Goal: Task Accomplishment & Management: Use online tool/utility

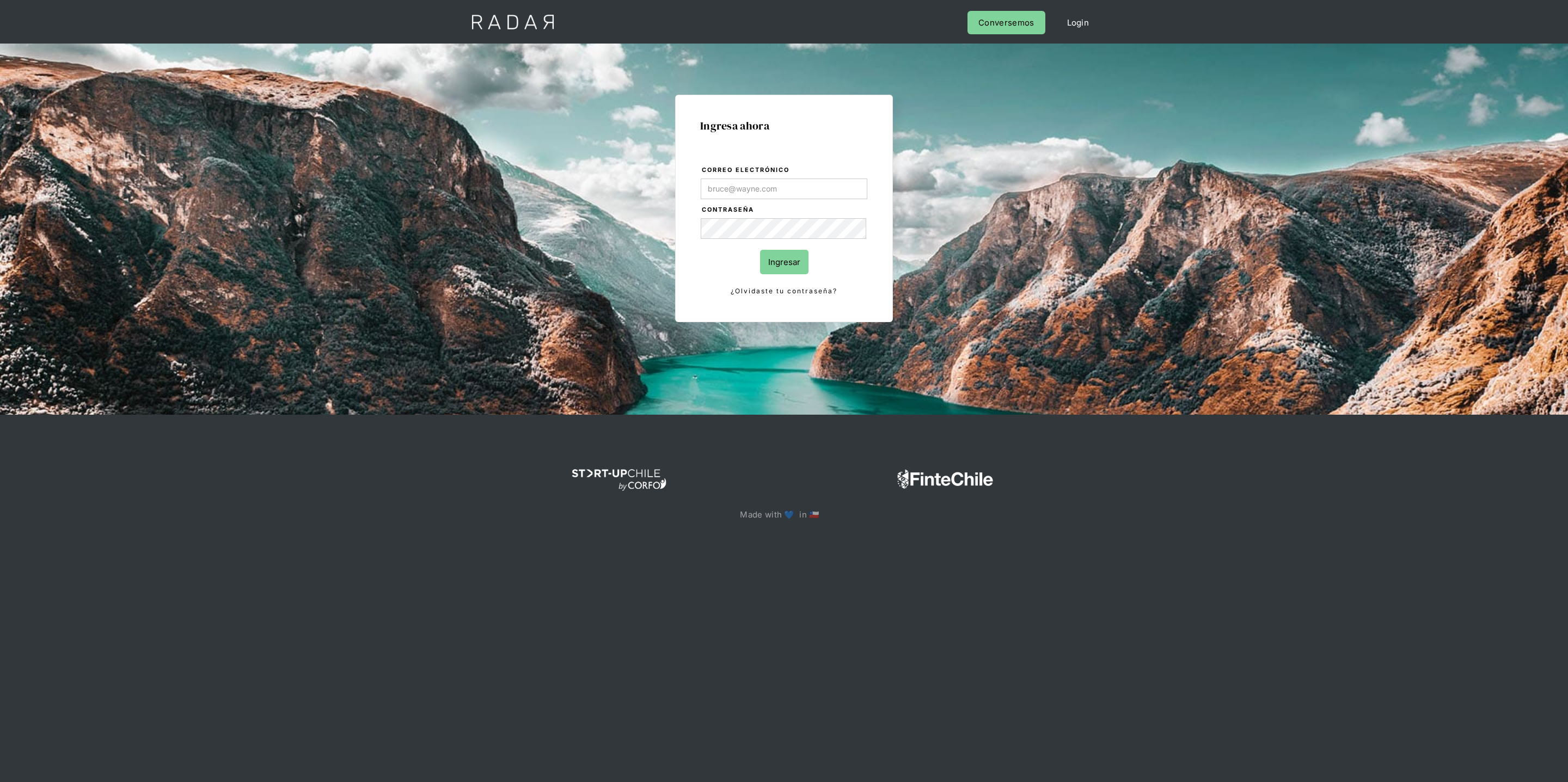
click at [784, 560] on com-1password-button at bounding box center [784, 560] width 0 height 0
type input "[PERSON_NAME][EMAIL_ADDRESS][DOMAIN_NAME]"
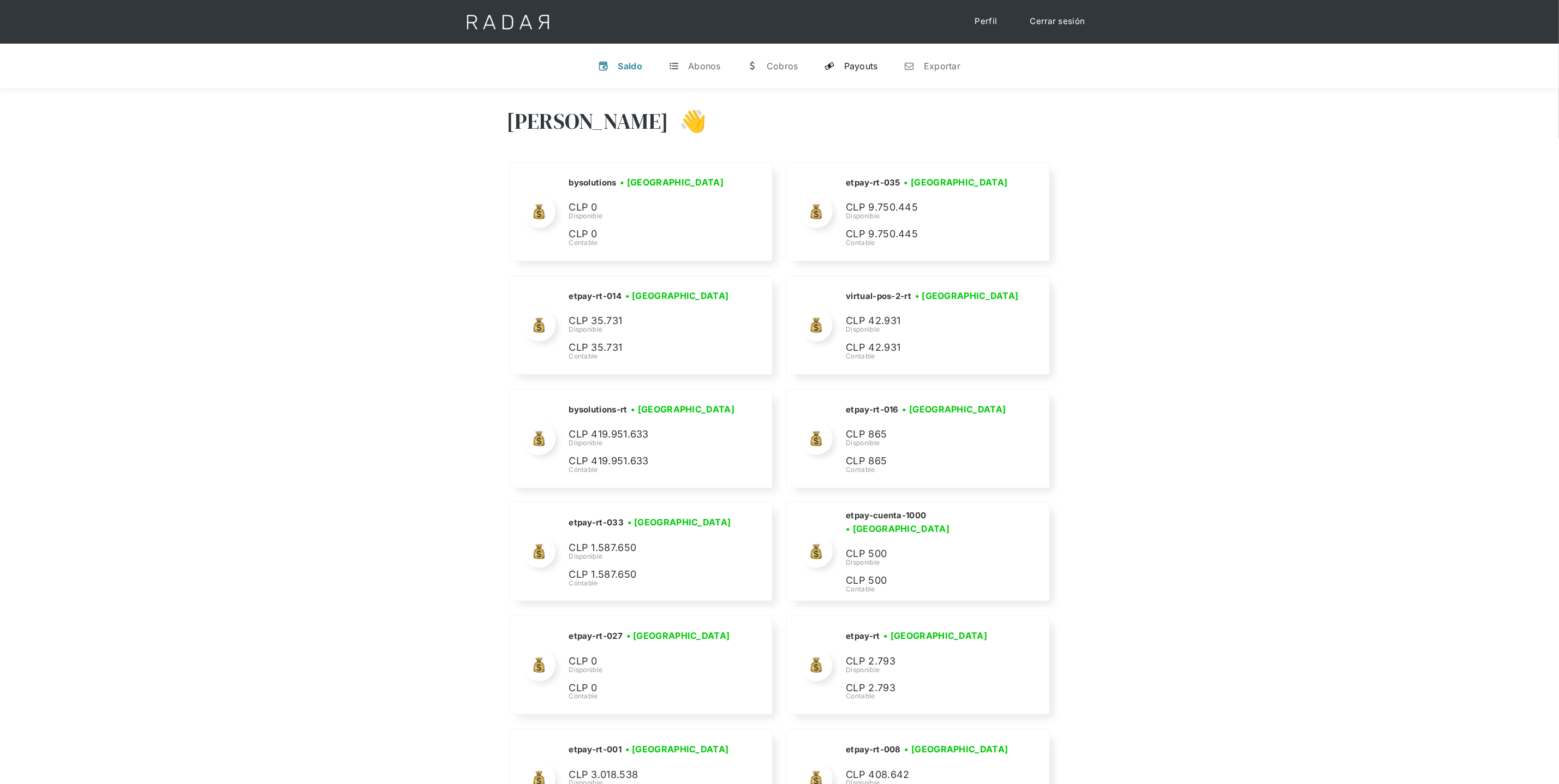
click at [849, 74] on link "y Payouts" at bounding box center [851, 66] width 71 height 29
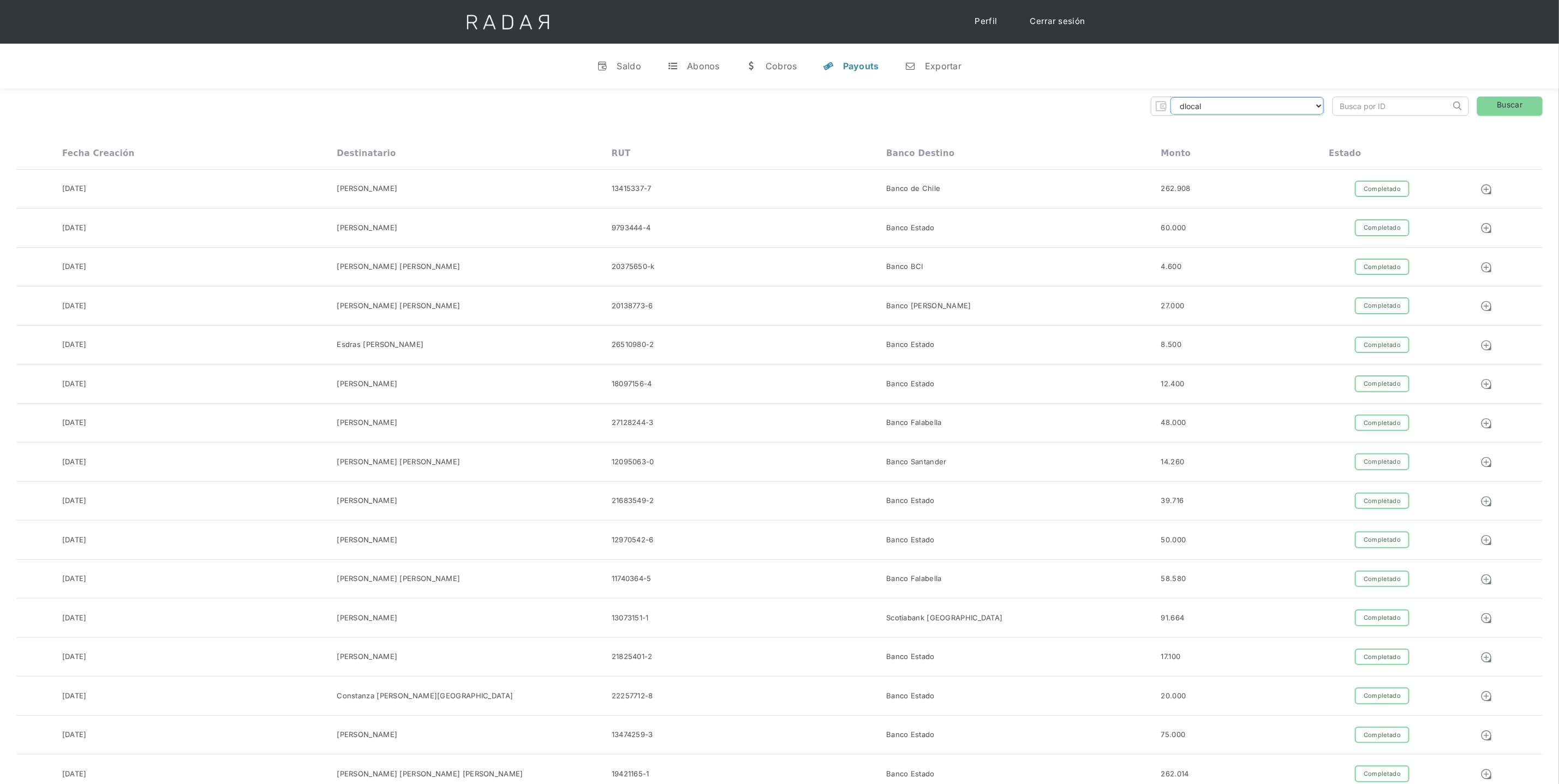
click at [1303, 104] on select "dlocal demergechile fcacl2 remitee clpro [PERSON_NAME] urigol radar-cliente rad…" at bounding box center [1247, 106] width 153 height 18
click at [1228, 112] on select "dlocal demergechile fcacl2 remitee clpro [PERSON_NAME] urigol radar-cliente rad…" at bounding box center [1247, 106] width 153 height 18
select select "prontopaga"
click at [948, 65] on div "Exportar" at bounding box center [943, 66] width 37 height 11
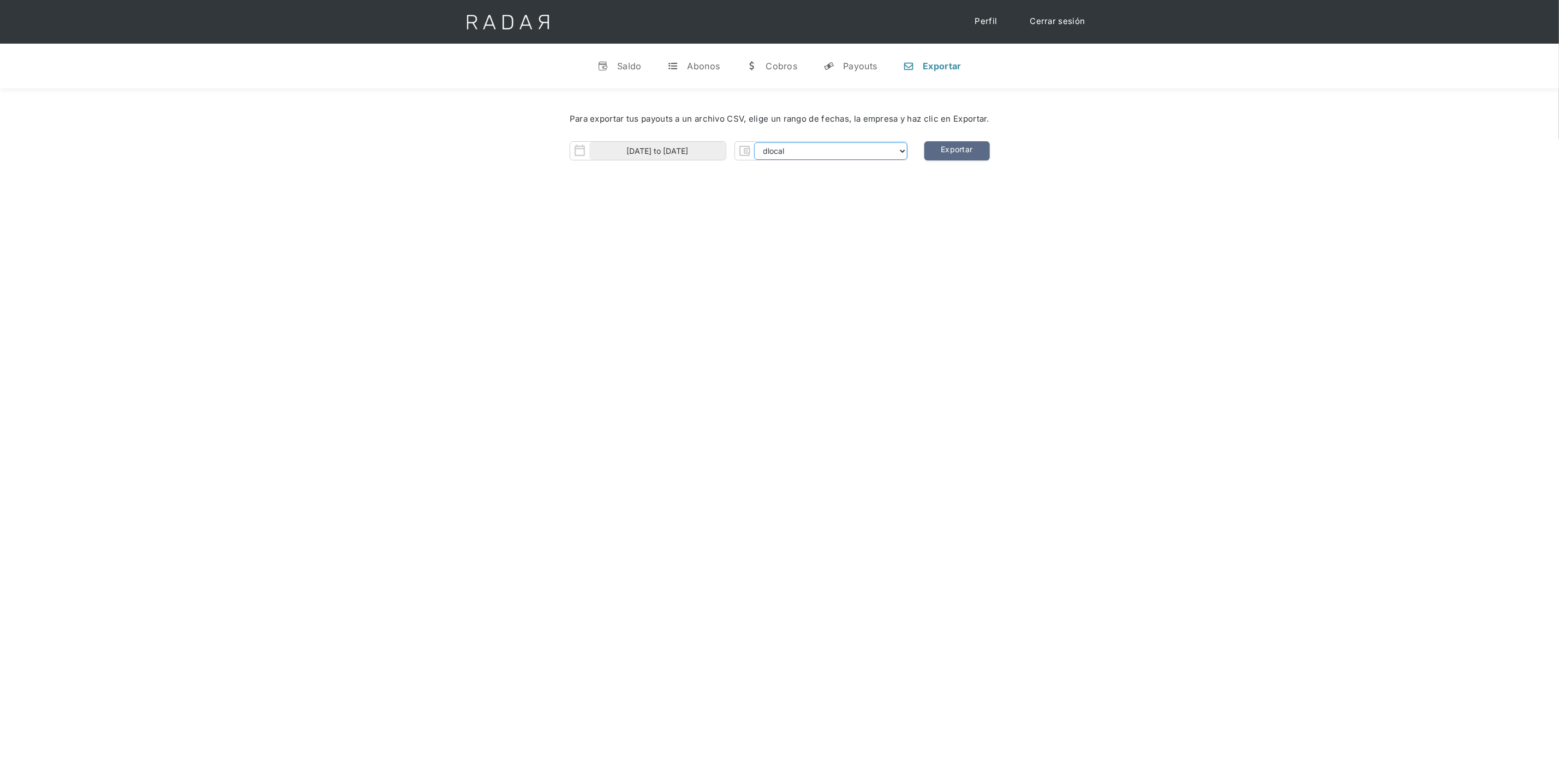
click at [844, 144] on select "dlocal demergechile fcacl2 remitee clpro [PERSON_NAME] urigol radar-cliente rad…" at bounding box center [830, 151] width 153 height 18
select select "prontopaga"
click at [712, 153] on input "[DATE] to [DATE]" at bounding box center [658, 151] width 137 height 18
click at [717, 203] on span "1" at bounding box center [717, 206] width 21 height 21
type input "[DATE]"
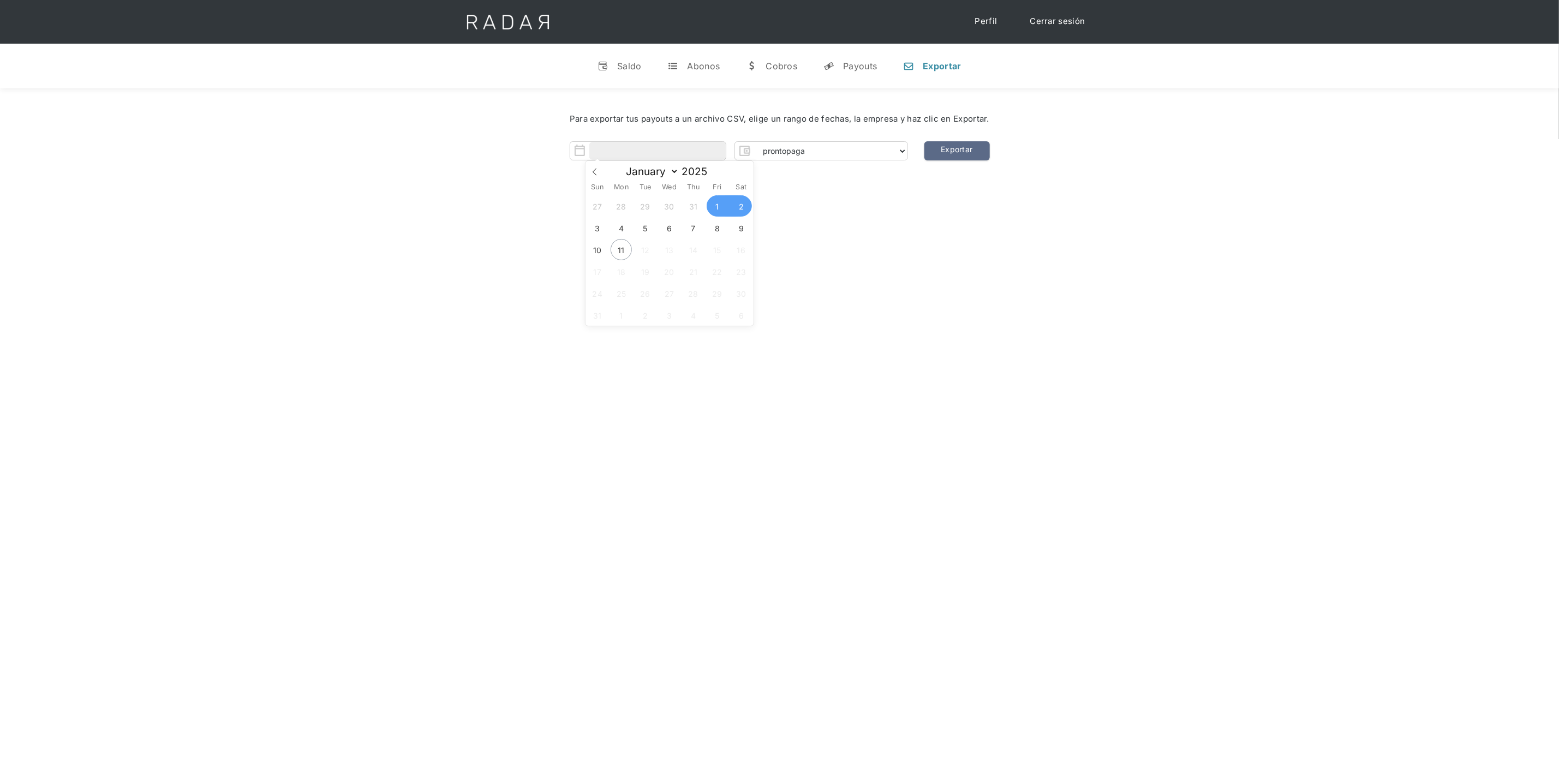
click at [973, 194] on div "[PERSON_NAME] 👋 Cargando tus cuentas... Nombre de la empresa • [GEOGRAPHIC_DATA…" at bounding box center [779, 480] width 1559 height 784
click at [672, 148] on input "Form" at bounding box center [658, 151] width 137 height 18
click at [716, 209] on span "1" at bounding box center [717, 206] width 21 height 21
click at [741, 207] on span "2" at bounding box center [741, 206] width 21 height 21
type input "[DATE] to [DATE]"
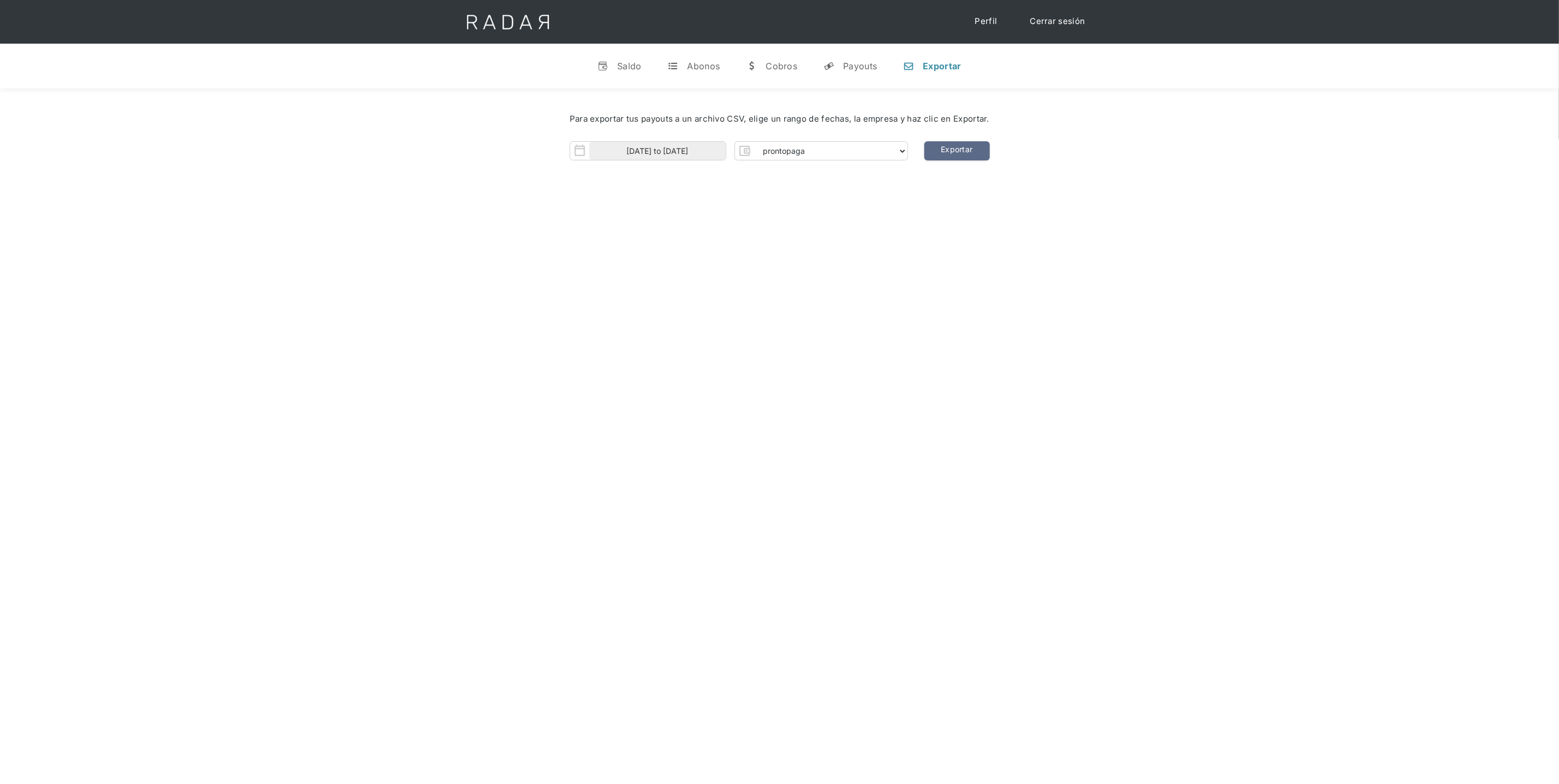
click at [789, 212] on div "[PERSON_NAME] 👋 Cargando tus cuentas... Nombre de la empresa • [GEOGRAPHIC_DATA…" at bounding box center [779, 480] width 1559 height 784
click at [958, 150] on link "Exportar" at bounding box center [957, 151] width 65 height 19
